Goal: Task Accomplishment & Management: Manage account settings

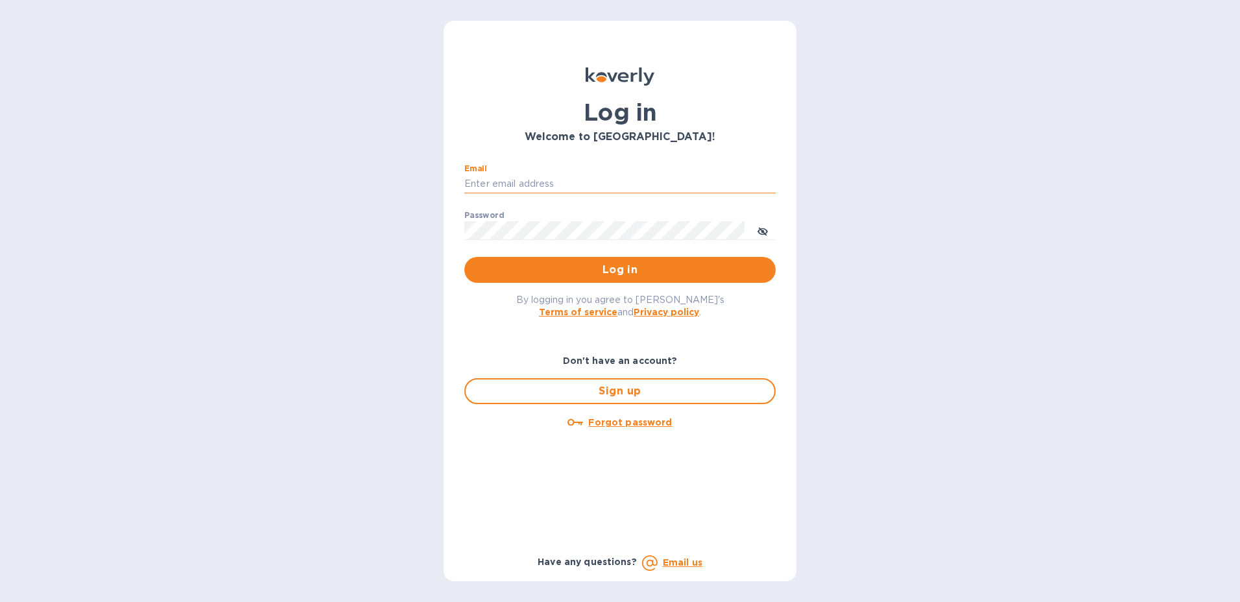
click at [523, 180] on input "Email" at bounding box center [619, 183] width 311 height 19
type input "[PERSON_NAME][EMAIL_ADDRESS][PERSON_NAME][DOMAIN_NAME]"
click at [606, 264] on span "Log in" at bounding box center [620, 270] width 291 height 16
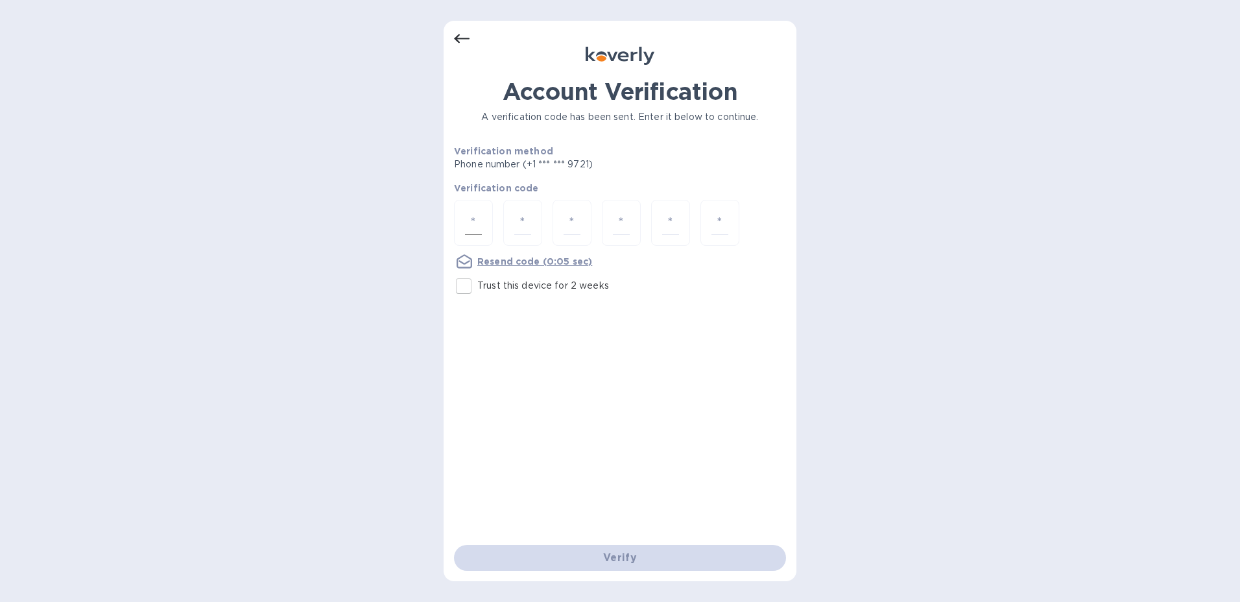
click at [469, 211] on input "number" at bounding box center [473, 223] width 17 height 24
type input "8"
type input "2"
type input "3"
type input "5"
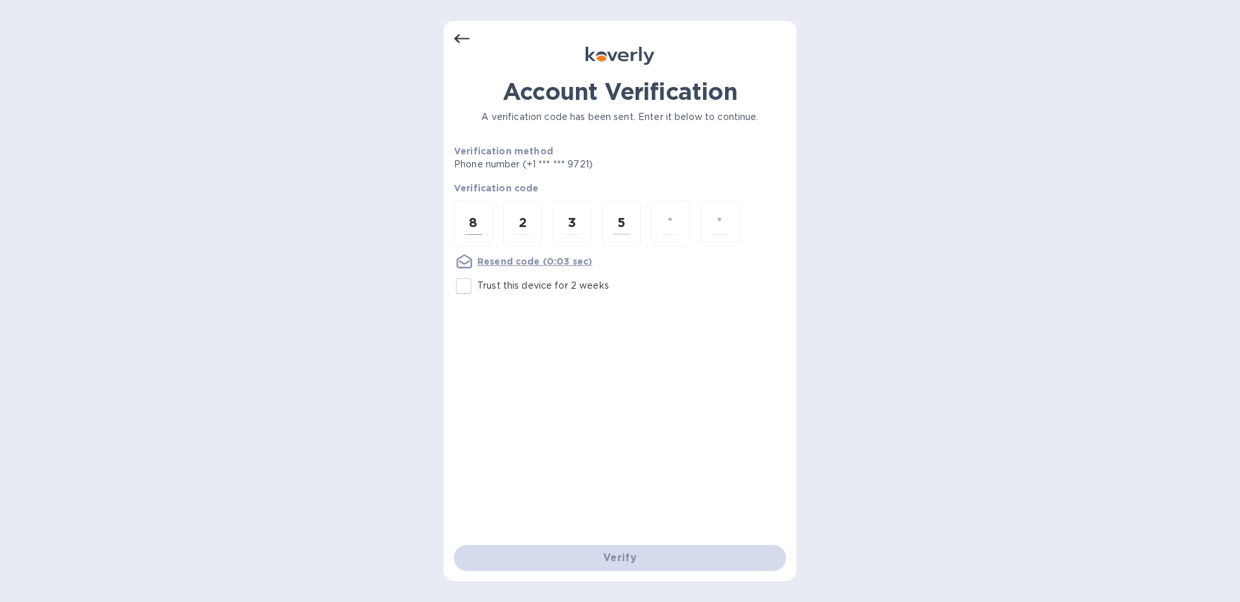
type input "2"
type input "5"
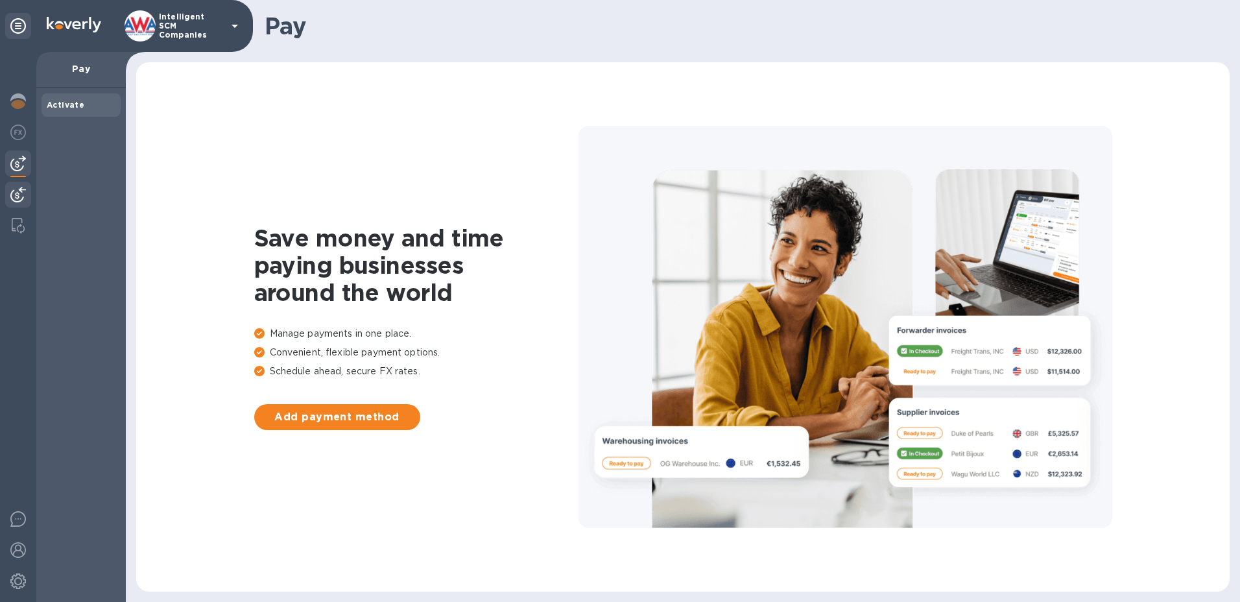
click at [19, 191] on img at bounding box center [18, 195] width 16 height 16
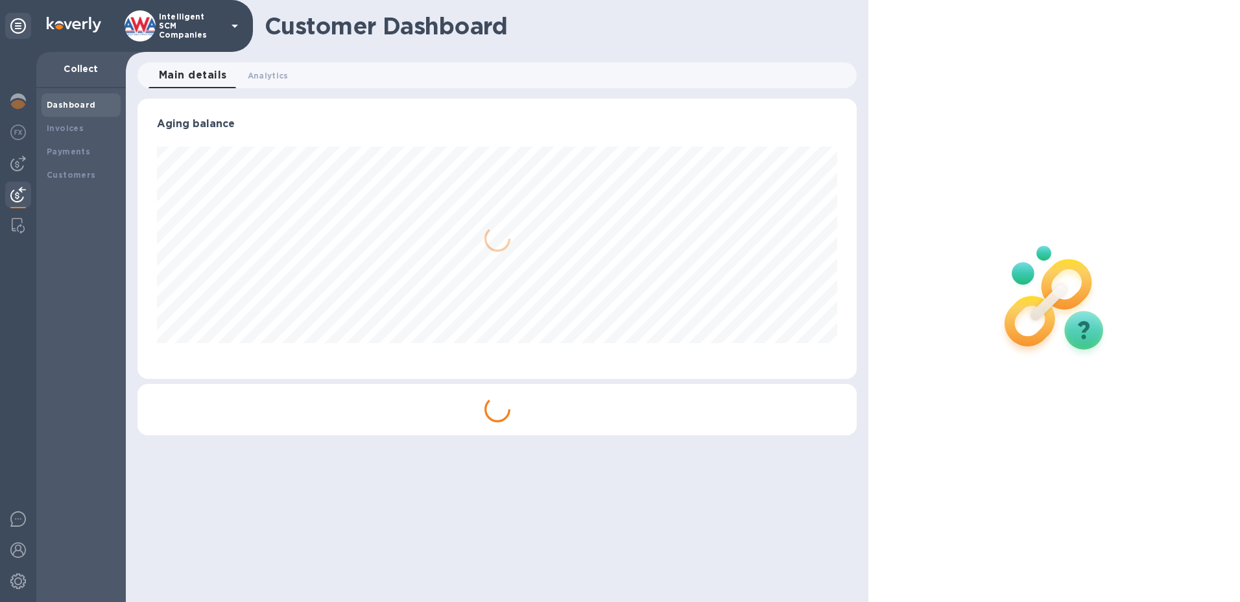
scroll to position [280, 720]
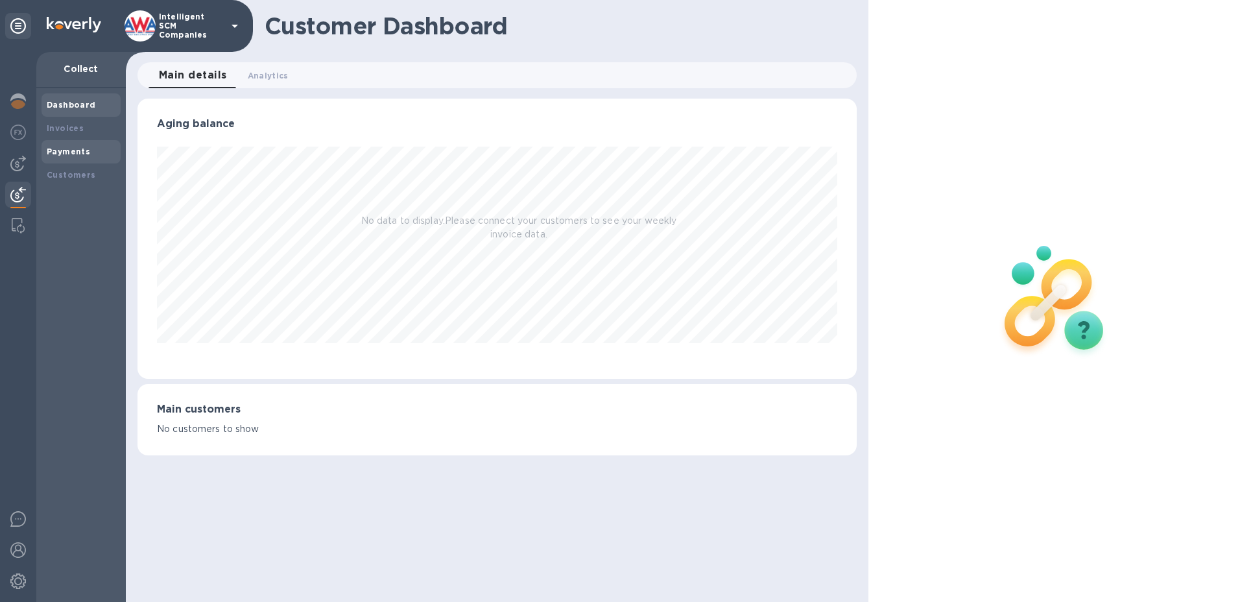
click at [75, 148] on b "Payments" at bounding box center [68, 152] width 43 height 10
